Goal: Find specific page/section: Find specific page/section

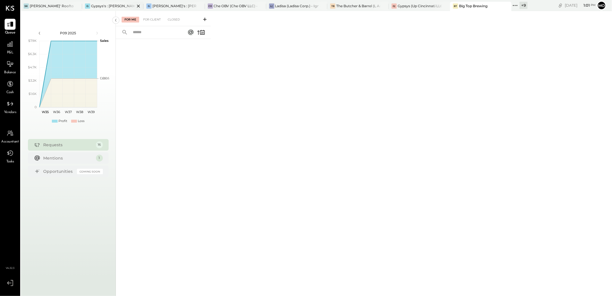
click at [107, 9] on div "G: [PERSON_NAME]'s : [PERSON_NAME] on the levee" at bounding box center [112, 6] width 61 height 9
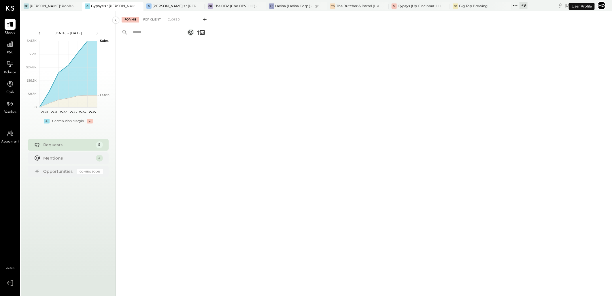
click at [150, 20] on div "For Client" at bounding box center [151, 20] width 23 height 6
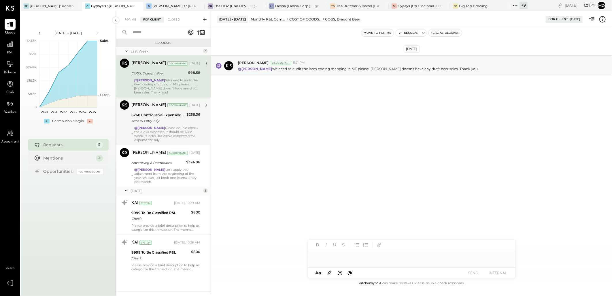
click at [164, 123] on div "Accrual Entry July" at bounding box center [157, 121] width 53 height 6
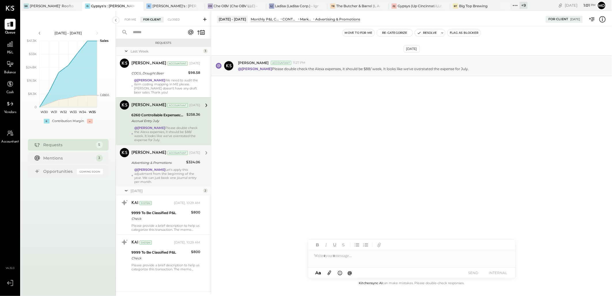
click at [175, 163] on div "Advertising & Promotions" at bounding box center [157, 163] width 53 height 6
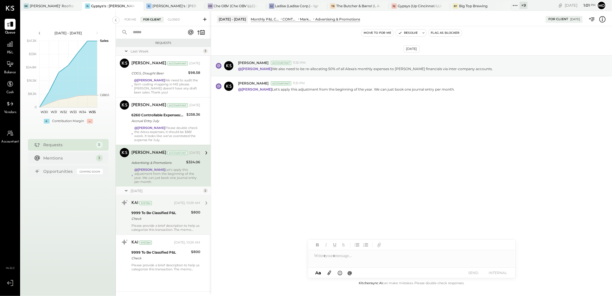
click at [180, 219] on div "Check" at bounding box center [160, 218] width 58 height 6
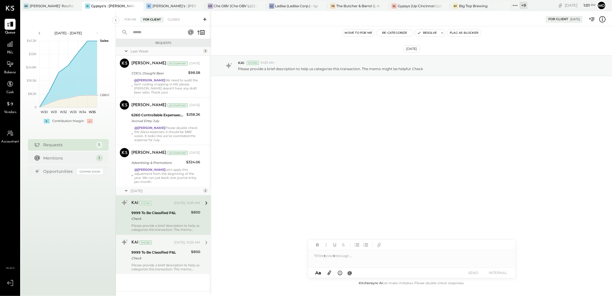
click at [169, 260] on div "Check" at bounding box center [160, 258] width 58 height 6
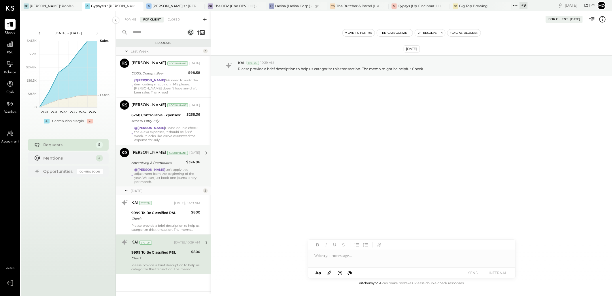
click at [153, 169] on strong "@[PERSON_NAME]" at bounding box center [149, 169] width 31 height 4
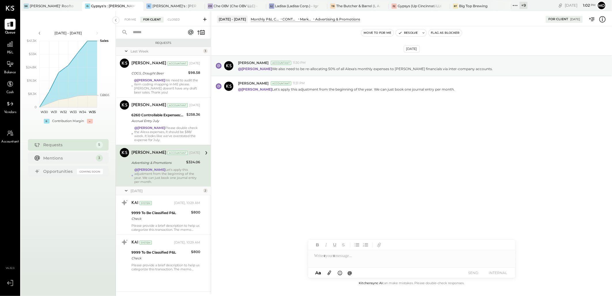
drag, startPoint x: 143, startPoint y: 127, endPoint x: 234, endPoint y: 138, distance: 91.4
click at [146, 127] on strong "@[PERSON_NAME]" at bounding box center [149, 128] width 31 height 4
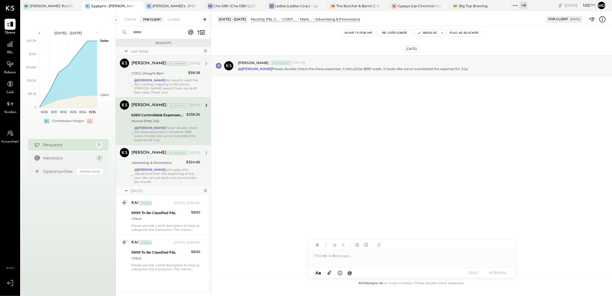
click at [169, 62] on div "Accountant" at bounding box center [177, 63] width 20 height 4
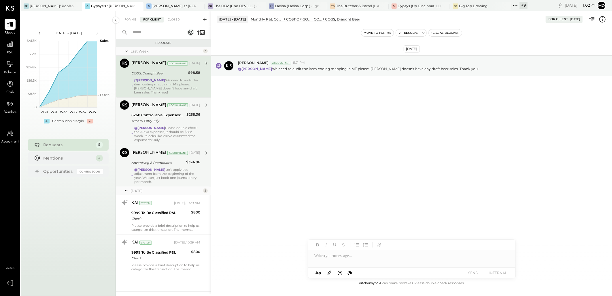
click at [165, 123] on div "Accrual Entry July" at bounding box center [157, 121] width 53 height 6
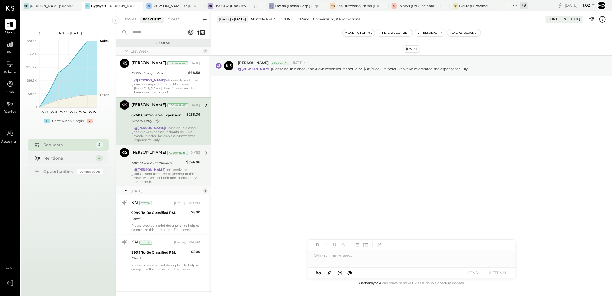
drag, startPoint x: 167, startPoint y: 170, endPoint x: 183, endPoint y: 158, distance: 21.0
click at [165, 170] on strong "@[PERSON_NAME]" at bounding box center [149, 169] width 31 height 4
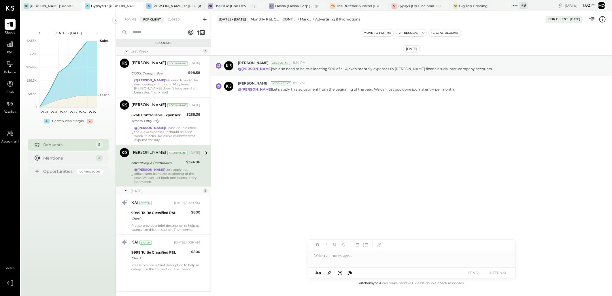
click at [167, 8] on div "[PERSON_NAME]'s : [PERSON_NAME]'s" at bounding box center [174, 5] width 44 height 5
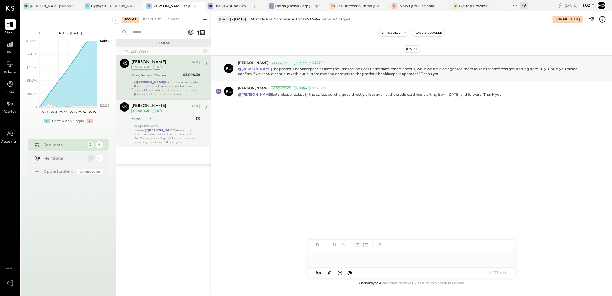
click at [169, 136] on div "Reopened with reason: @[PERSON_NAME] Any kitchen cost purchases should be recla…" at bounding box center [167, 134] width 66 height 20
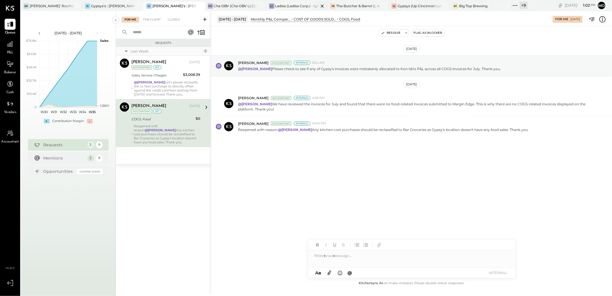
click at [284, 4] on div "Ladisa (Ladisa Corp.) - Ignite" at bounding box center [297, 5] width 44 height 5
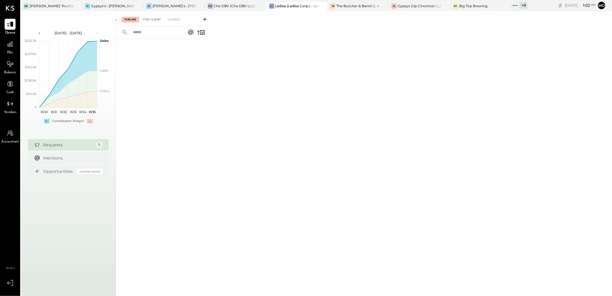
click at [152, 17] on div "For Client" at bounding box center [151, 20] width 23 height 6
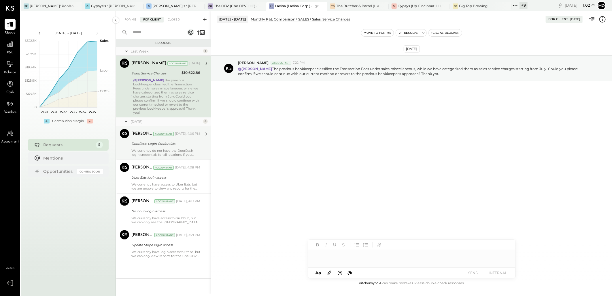
click at [173, 141] on div "DoorDash Login Credentials" at bounding box center [164, 144] width 67 height 6
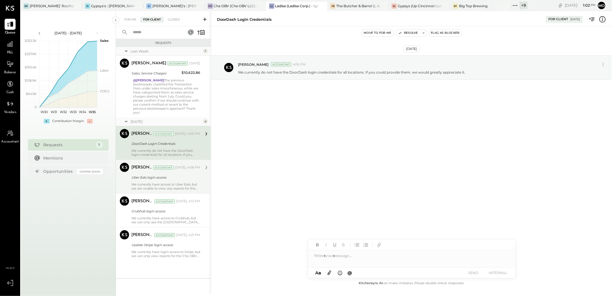
click at [171, 174] on div "Uber Eats login access" at bounding box center [164, 177] width 67 height 6
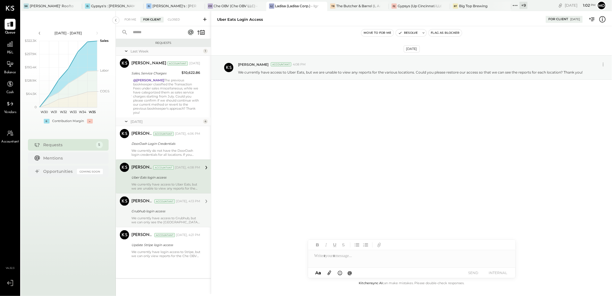
click at [167, 208] on div "Grubhub login access" at bounding box center [164, 211] width 67 height 6
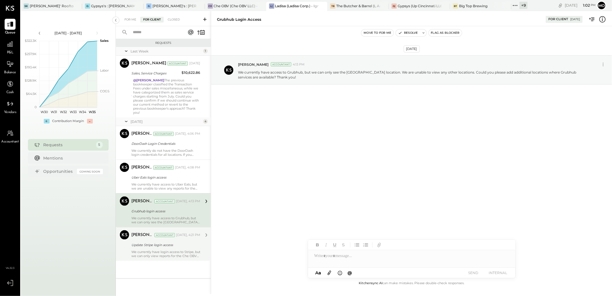
click at [165, 233] on div "Accountant" at bounding box center [164, 235] width 20 height 4
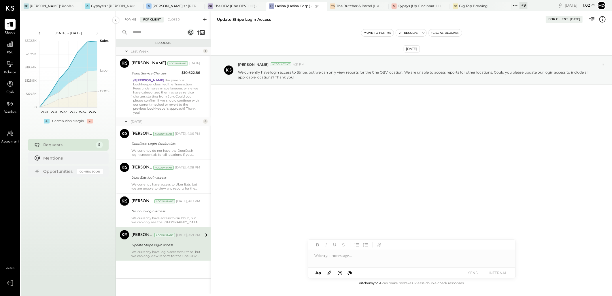
click at [128, 21] on div "For Me" at bounding box center [131, 20] width 18 height 6
